Goal: Find contact information: Find contact information

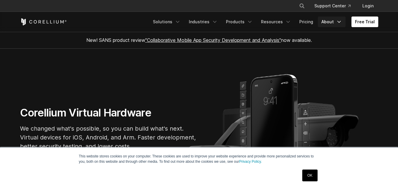
click at [338, 21] on icon "Navigation Menu" at bounding box center [339, 22] width 6 height 6
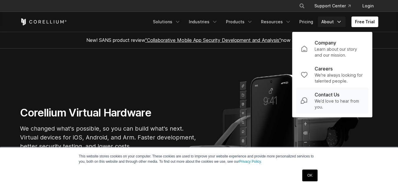
click at [330, 89] on link "Contact Us We’d love to hear from you." at bounding box center [332, 101] width 73 height 26
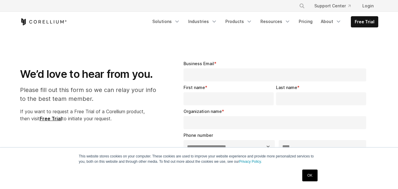
select select "**"
drag, startPoint x: 310, startPoint y: 172, endPoint x: 303, endPoint y: 160, distance: 14.1
click at [310, 172] on link "OK" at bounding box center [309, 176] width 15 height 12
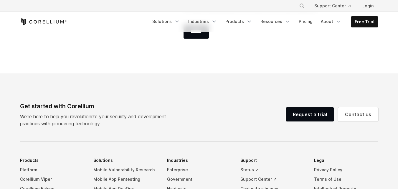
scroll to position [442, 0]
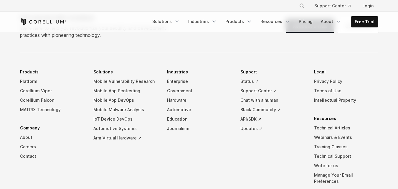
click at [325, 84] on link "Privacy Policy" at bounding box center [346, 81] width 64 height 9
